Goal: Check status: Check status

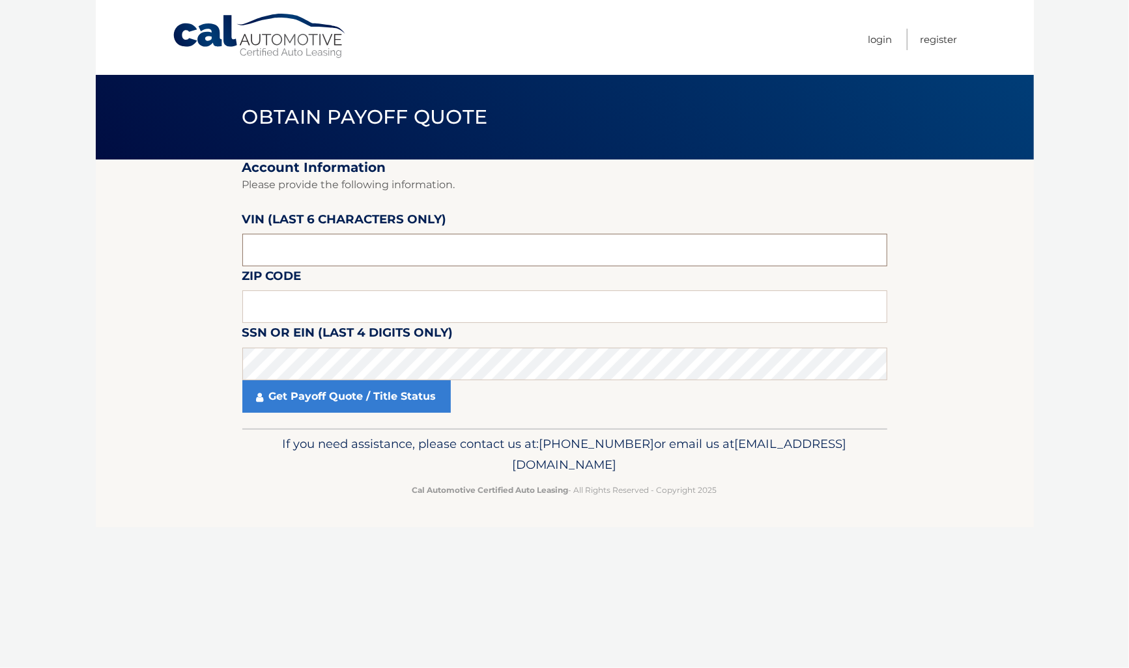
click at [478, 257] on input "text" at bounding box center [564, 250] width 645 height 33
type input "442054"
click at [480, 300] on input "text" at bounding box center [564, 306] width 645 height 33
type input "11590"
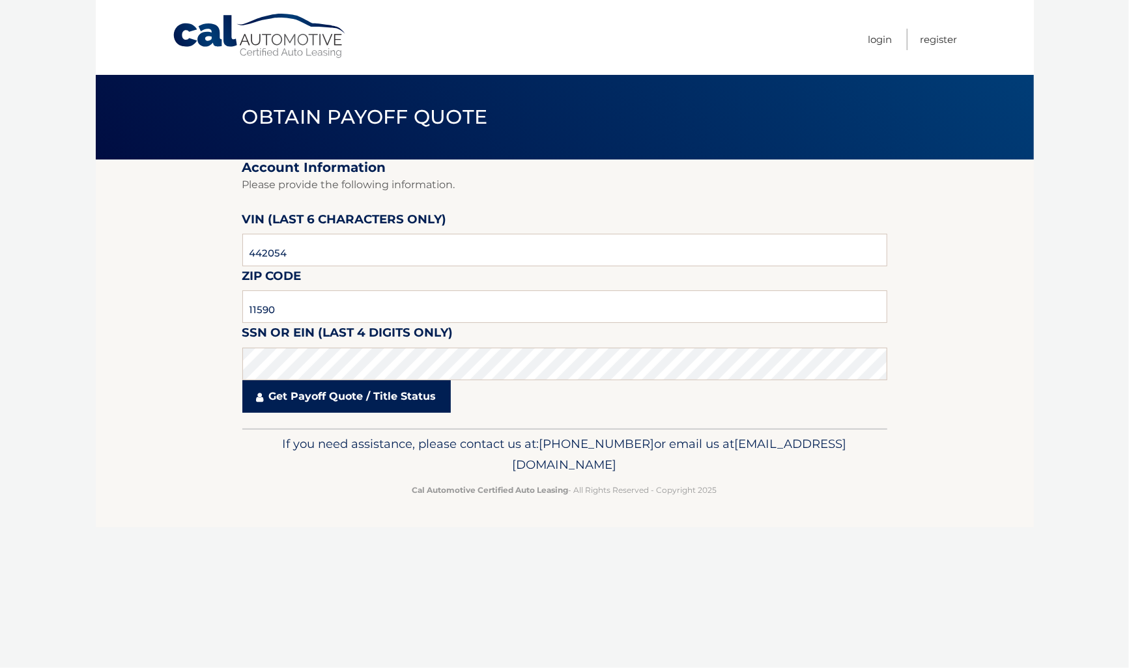
click at [346, 398] on link "Get Payoff Quote / Title Status" at bounding box center [346, 396] width 208 height 33
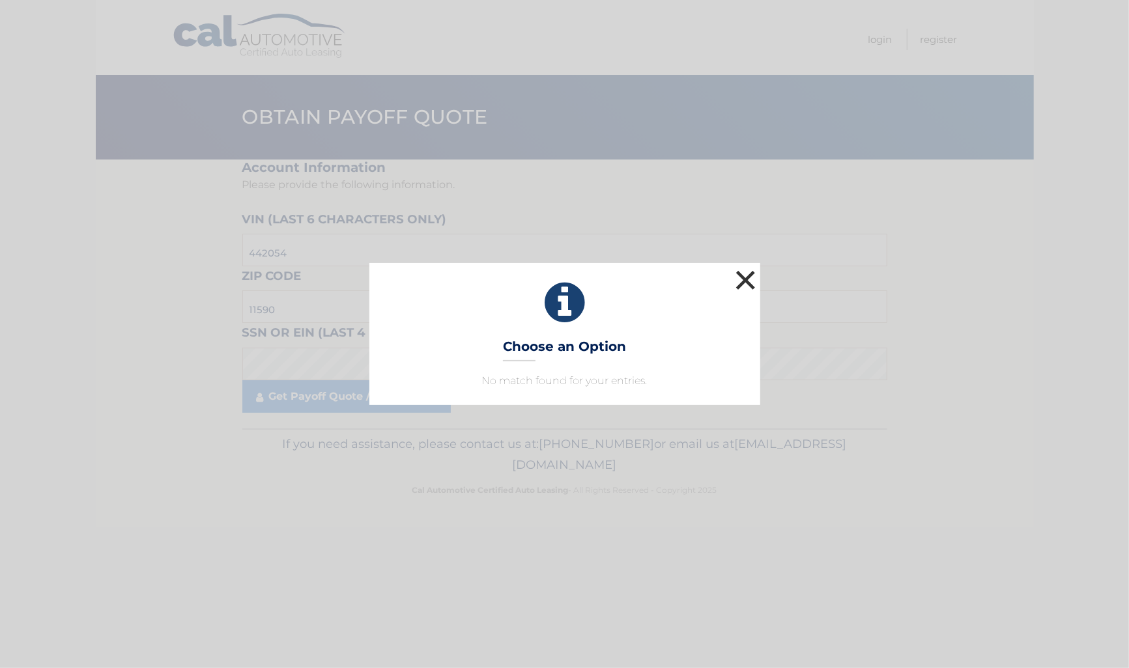
click at [748, 278] on button "×" at bounding box center [746, 280] width 26 height 26
